Goal: Feedback & Contribution: Submit feedback/report problem

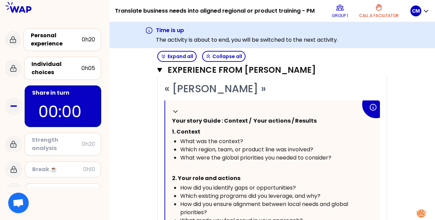
scroll to position [196, 0]
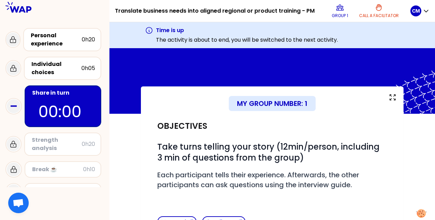
click at [70, 146] on body "Translate business needs into aligned regional or product training - PM Group 1…" at bounding box center [217, 110] width 435 height 220
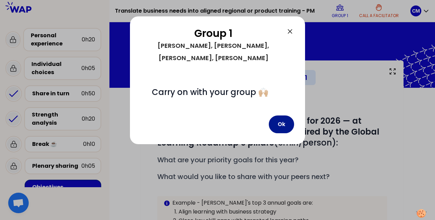
click at [279, 116] on button "Ok" at bounding box center [281, 125] width 25 height 18
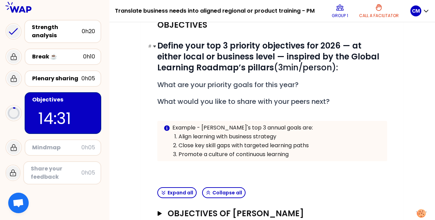
scroll to position [169, 0]
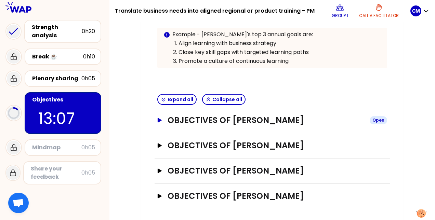
click at [281, 118] on h3 "Objectives of [PERSON_NAME]" at bounding box center [266, 120] width 197 height 11
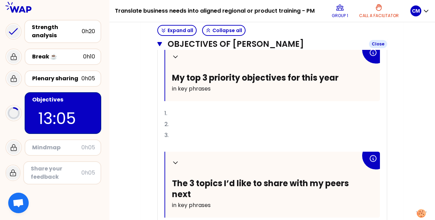
scroll to position [274, 0]
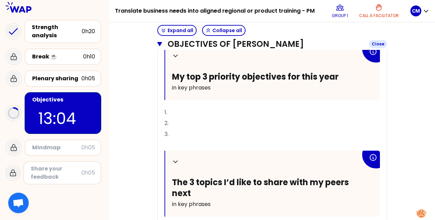
click at [281, 118] on p "2." at bounding box center [271, 123] width 215 height 11
click at [276, 114] on p "1." at bounding box center [271, 112] width 215 height 11
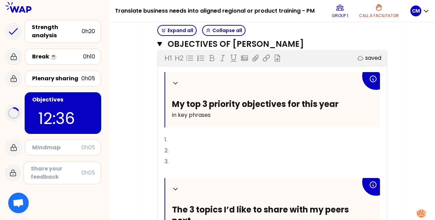
scroll to position [253, 0]
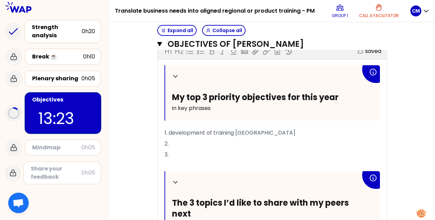
click at [278, 141] on p "2." at bounding box center [271, 143] width 215 height 11
click at [288, 130] on p "1. development of training [GEOGRAPHIC_DATA]" at bounding box center [271, 133] width 215 height 11
click at [261, 141] on p "2." at bounding box center [271, 143] width 215 height 11
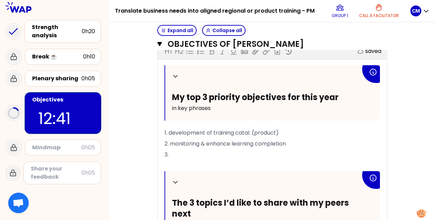
click at [256, 146] on p "2. monitoring & enhance learning completion" at bounding box center [271, 143] width 215 height 11
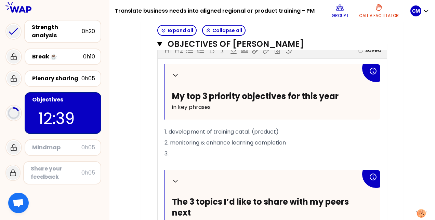
scroll to position [255, 0]
click at [249, 152] on p "3." at bounding box center [271, 153] width 215 height 11
click at [223, 141] on span "2. monitoring & enhance learning completion" at bounding box center [224, 142] width 121 height 8
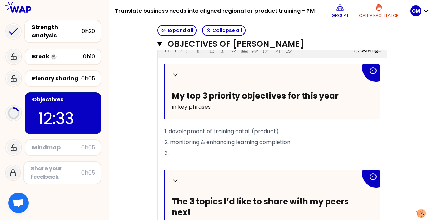
click at [229, 159] on p "﻿" at bounding box center [271, 164] width 215 height 11
click at [222, 151] on p "3." at bounding box center [271, 153] width 215 height 11
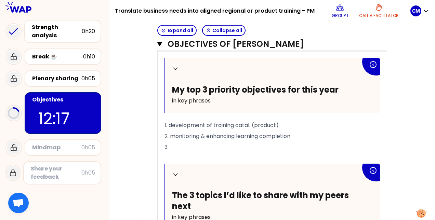
click at [293, 144] on p "3." at bounding box center [271, 147] width 215 height 11
click at [176, 145] on span "3. TSA" at bounding box center [172, 147] width 16 height 8
click at [196, 146] on p "3. TCA" at bounding box center [271, 147] width 215 height 11
click at [171, 147] on span "3. TCA" at bounding box center [172, 147] width 17 height 8
click at [210, 144] on p "3. Boost TCA" at bounding box center [271, 147] width 215 height 11
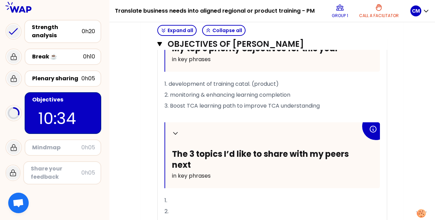
scroll to position [290, 0]
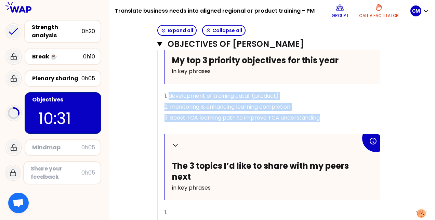
drag, startPoint x: 170, startPoint y: 94, endPoint x: 328, endPoint y: 113, distance: 159.4
click at [328, 113] on div "Collapse My top 3 priority objectives for this year in key phrases 1. developme…" at bounding box center [271, 149] width 215 height 242
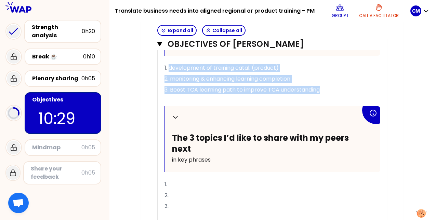
scroll to position [307, 0]
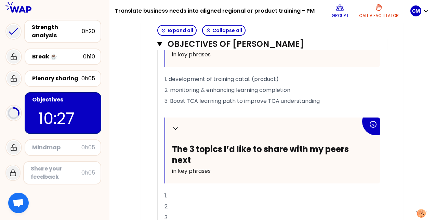
click at [277, 180] on div "Collapse The 3 topics I’d like to share with my peers next in key phrases" at bounding box center [272, 151] width 215 height 66
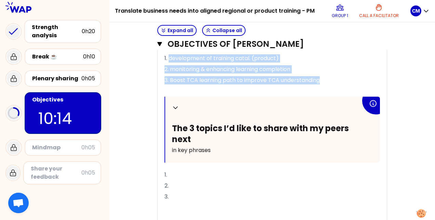
scroll to position [340, 0]
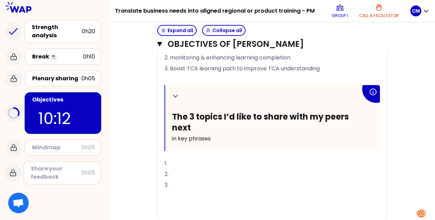
click at [211, 161] on p "1." at bounding box center [271, 163] width 215 height 11
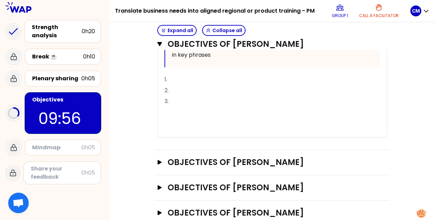
scroll to position [440, 0]
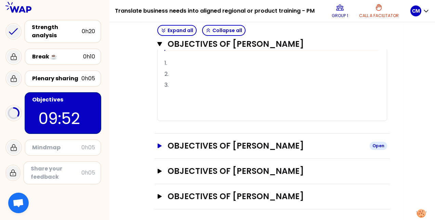
click at [158, 144] on icon "button" at bounding box center [160, 146] width 4 height 4
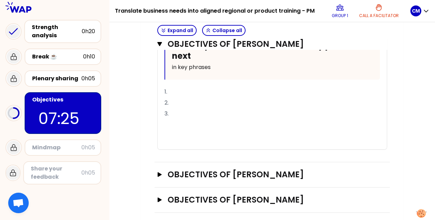
scroll to position [735, 0]
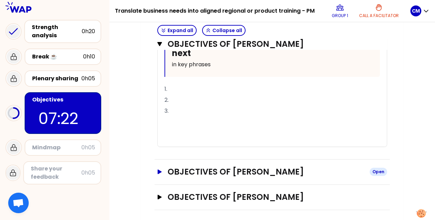
click at [229, 168] on h3 "Objectives of [PERSON_NAME]" at bounding box center [266, 172] width 197 height 11
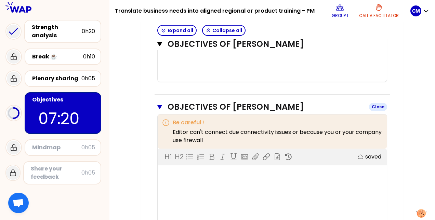
scroll to position [800, 0]
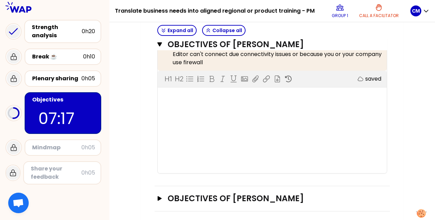
click at [216, 112] on div "H1 H2 Export saved" at bounding box center [272, 122] width 229 height 103
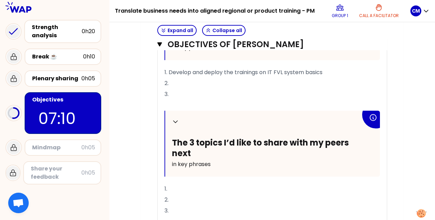
scroll to position [970, 0]
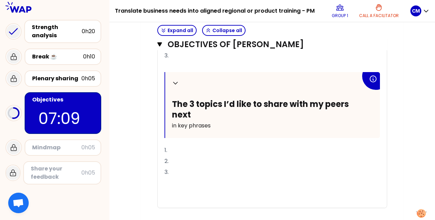
click at [187, 146] on p "1." at bounding box center [271, 150] width 215 height 11
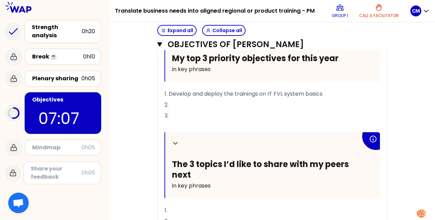
scroll to position [1007, 0]
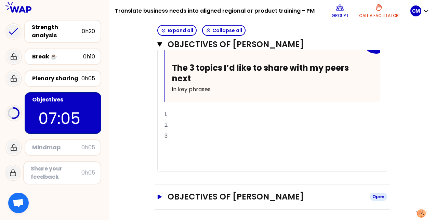
click at [160, 195] on icon "button" at bounding box center [160, 197] width 4 height 4
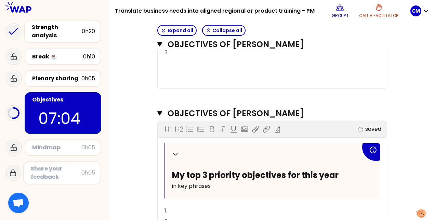
scroll to position [1098, 0]
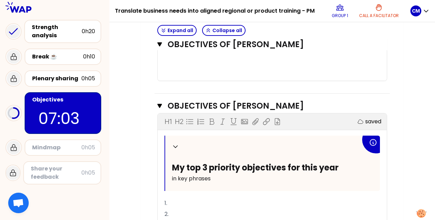
click at [178, 202] on p "1." at bounding box center [271, 203] width 215 height 11
click at [178, 215] on p "2." at bounding box center [271, 214] width 215 height 11
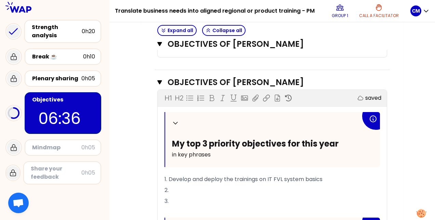
scroll to position [853, 0]
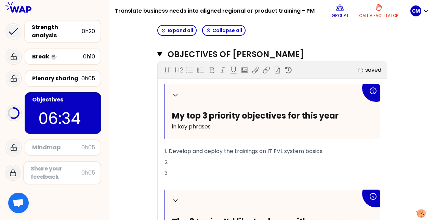
click at [181, 162] on p "2." at bounding box center [271, 162] width 215 height 11
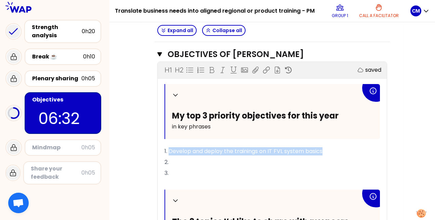
drag, startPoint x: 170, startPoint y: 148, endPoint x: 337, endPoint y: 150, distance: 167.2
click at [337, 150] on p "1. Develop and deploy the trainings on IT FVL system basics" at bounding box center [271, 151] width 215 height 11
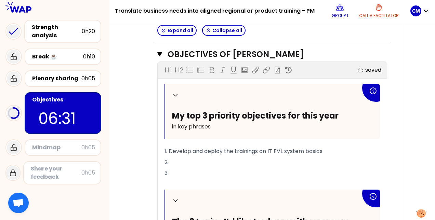
click at [299, 160] on p "2." at bounding box center [271, 162] width 215 height 11
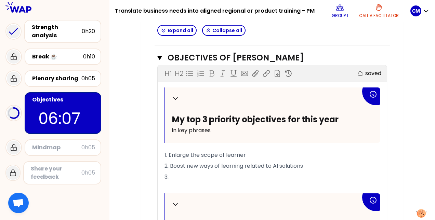
scroll to position [1156, 0]
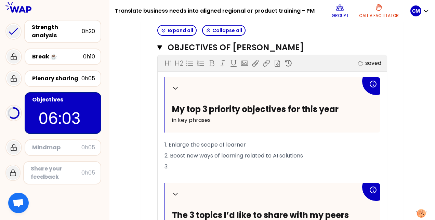
click at [252, 142] on p "1. Enlarge the scope of learner" at bounding box center [271, 144] width 215 height 11
click at [310, 154] on p "2. Boost new ways of learning related to AI solutions" at bounding box center [271, 155] width 215 height 11
click at [199, 164] on p "3." at bounding box center [271, 166] width 215 height 11
drag, startPoint x: 231, startPoint y: 163, endPoint x: 210, endPoint y: 165, distance: 21.3
click at [210, 165] on p "3. Learn to Learn" at bounding box center [271, 166] width 215 height 11
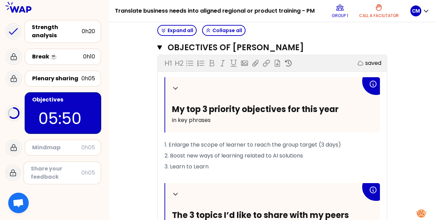
click at [210, 165] on p "3. Learn to Learn" at bounding box center [271, 166] width 215 height 11
click at [214, 165] on p "3. Learn to Learn" at bounding box center [271, 166] width 215 height 11
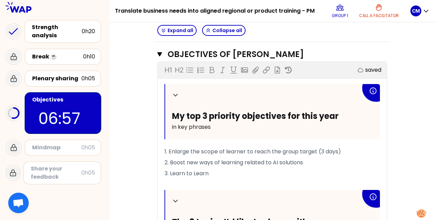
scroll to position [1149, 0]
click at [237, 168] on p "3. Learn to Learn" at bounding box center [271, 173] width 215 height 11
click at [213, 170] on span "3. Learn to Learn: build a learning" at bounding box center [207, 174] width 87 height 8
click at [296, 179] on p "﻿" at bounding box center [271, 184] width 215 height 11
click at [289, 168] on p "3. Learn to Learn: try to build a learning" at bounding box center [271, 173] width 215 height 11
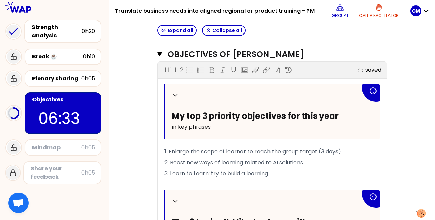
click at [289, 168] on p "3. Learn to Learn: try to build a learning" at bounding box center [271, 173] width 215 height 11
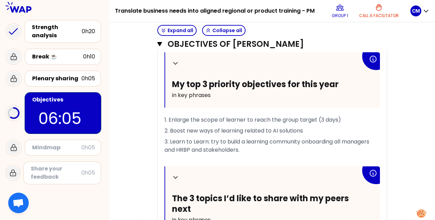
scroll to position [1182, 0]
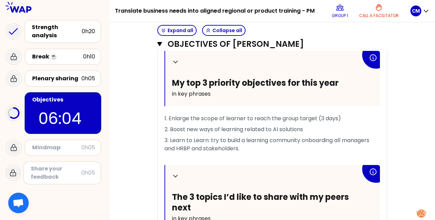
click at [302, 137] on span "3. Learn to Learn: try to build a learning community onboarding all managers an…" at bounding box center [267, 144] width 206 height 16
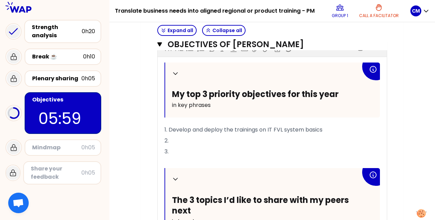
scroll to position [871, 0]
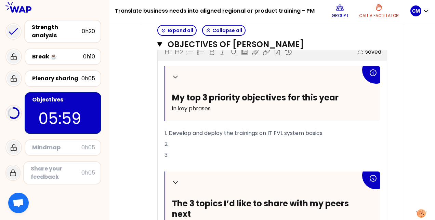
click at [192, 142] on p "2." at bounding box center [271, 144] width 215 height 11
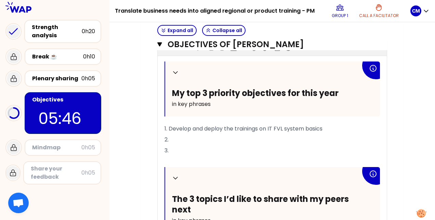
scroll to position [875, 0]
click at [62, 147] on div "Mindmap" at bounding box center [56, 148] width 49 height 8
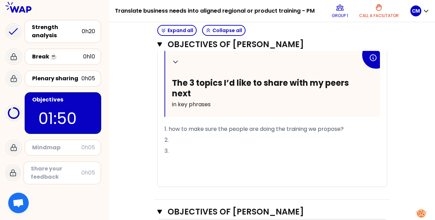
scroll to position [994, 0]
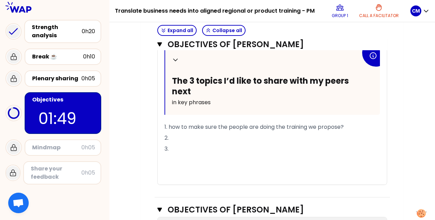
click at [202, 144] on p "3." at bounding box center [271, 149] width 215 height 11
click at [202, 136] on p "2." at bounding box center [271, 138] width 215 height 11
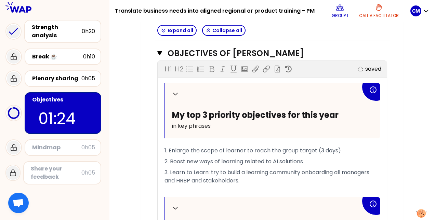
scroll to position [1150, 0]
click at [247, 178] on p "3. Learn to Learn: try to build a learning community onboarding all managers an…" at bounding box center [271, 176] width 215 height 19
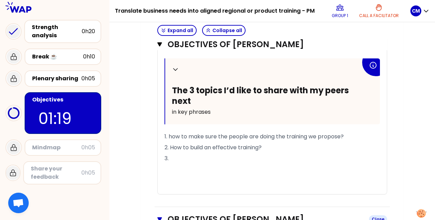
scroll to position [983, 0]
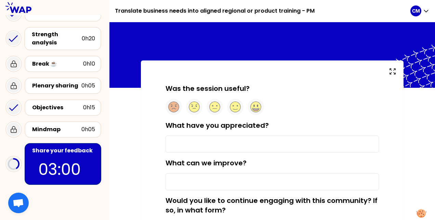
scroll to position [2, 0]
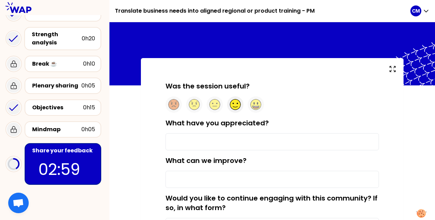
click at [238, 105] on circle at bounding box center [235, 104] width 11 height 11
click at [220, 141] on input "What have you appreciated?" at bounding box center [271, 141] width 213 height 17
click at [220, 141] on input "the" at bounding box center [271, 141] width 213 height 17
type input "the discussion with other colleagues"
click at [182, 176] on input "What can we improve?" at bounding box center [271, 179] width 213 height 17
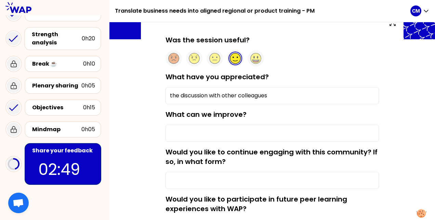
scroll to position [49, 0]
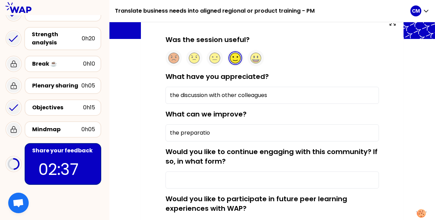
click at [246, 130] on input "the preparatio" at bounding box center [271, 132] width 213 height 17
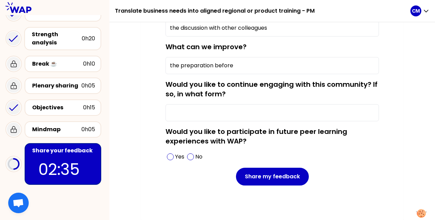
type input "the preparation before"
click at [240, 115] on input "Would you like to continue engaging with this community? If so, in what form?" at bounding box center [271, 112] width 213 height 17
drag, startPoint x: 242, startPoint y: 55, endPoint x: 143, endPoint y: 53, distance: 99.5
click at [143, 53] on div "Was the session useful? What have you appreciated? the discussion with other co…" at bounding box center [272, 82] width 263 height 277
drag, startPoint x: 242, startPoint y: 66, endPoint x: 148, endPoint y: 71, distance: 93.8
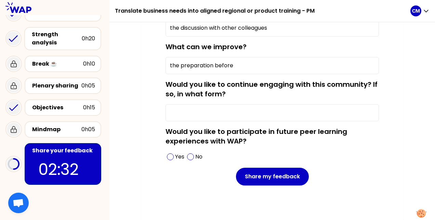
click at [148, 71] on div "Was the session useful? What have you appreciated? the discussion with other co…" at bounding box center [272, 82] width 263 height 277
click at [170, 152] on div "Yes" at bounding box center [175, 156] width 20 height 11
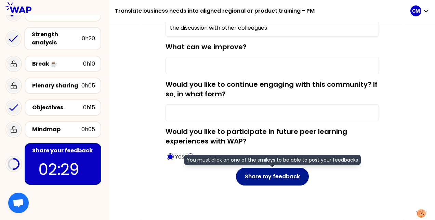
click at [277, 176] on button "Share my feedback" at bounding box center [272, 177] width 73 height 18
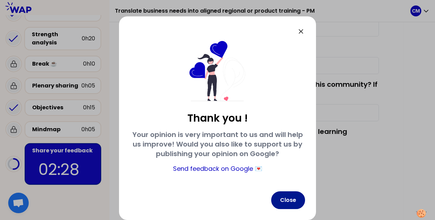
click at [284, 201] on button "Close" at bounding box center [288, 200] width 34 height 18
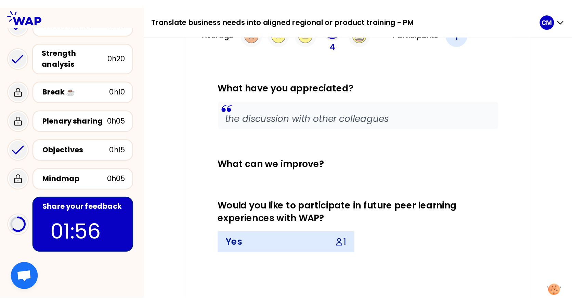
scroll to position [34, 0]
